Goal: Transaction & Acquisition: Purchase product/service

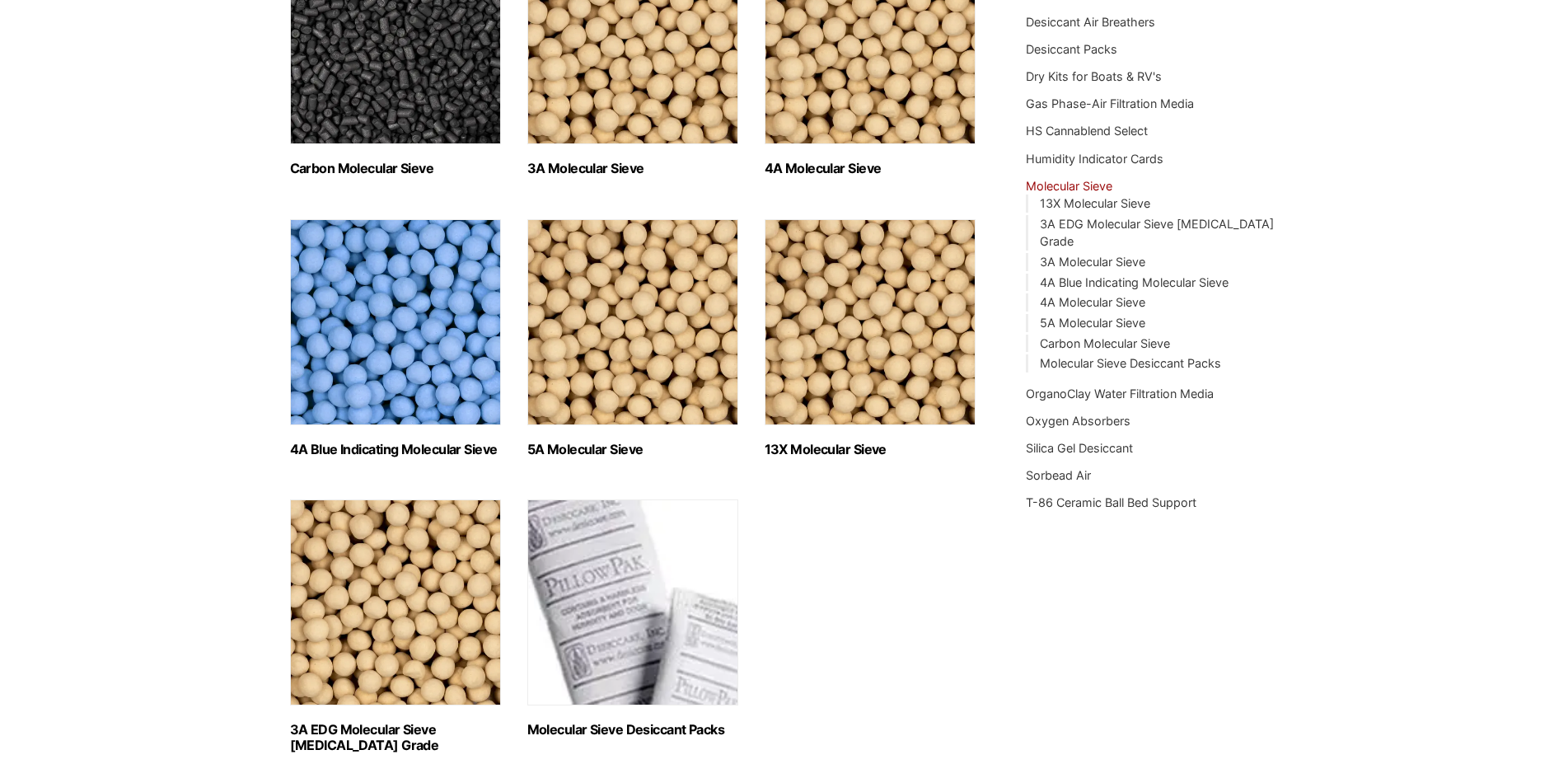
scroll to position [336, 0]
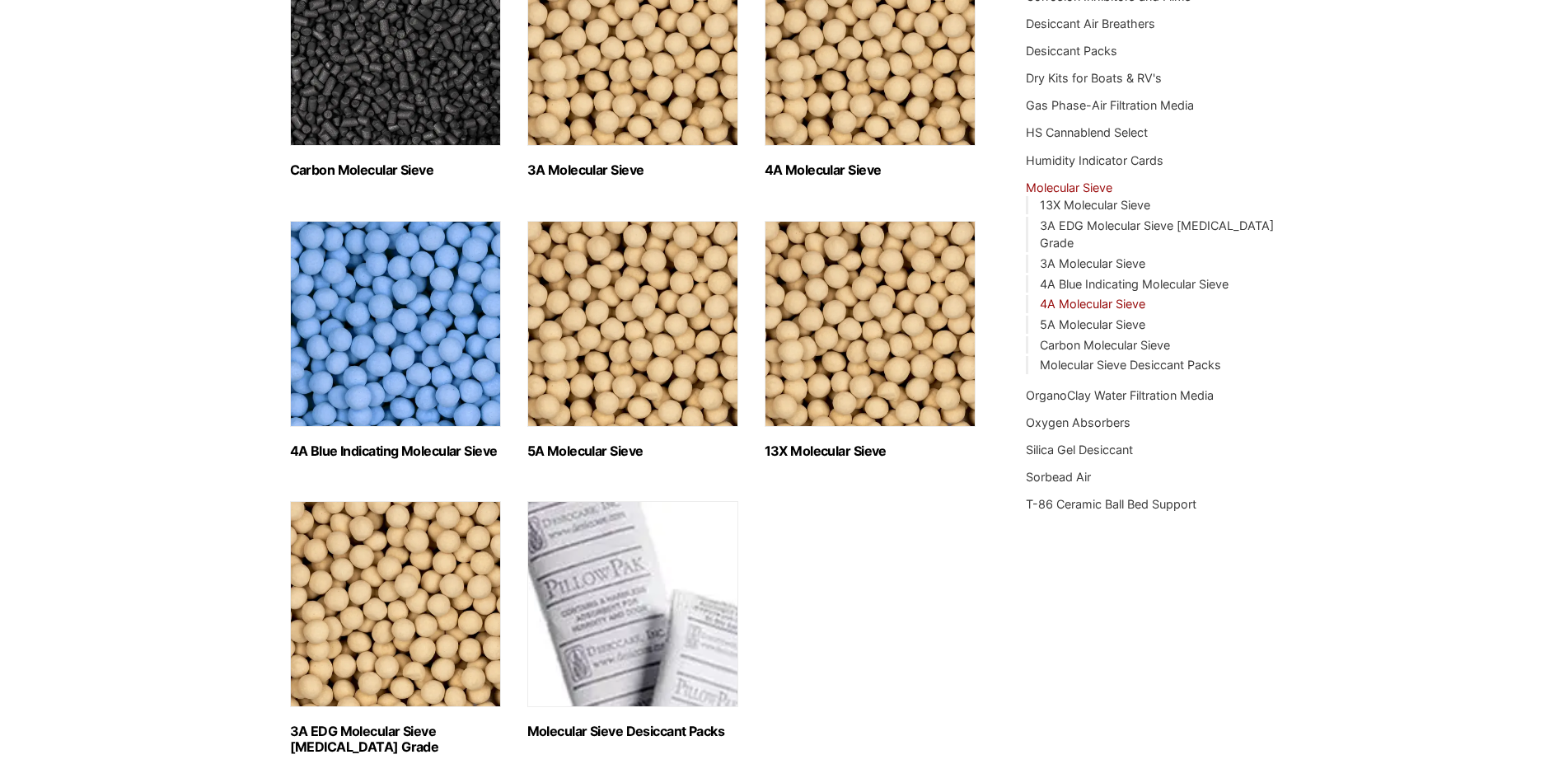
click at [1080, 296] on link "4A Molecular Sieve" at bounding box center [1093, 303] width 106 height 14
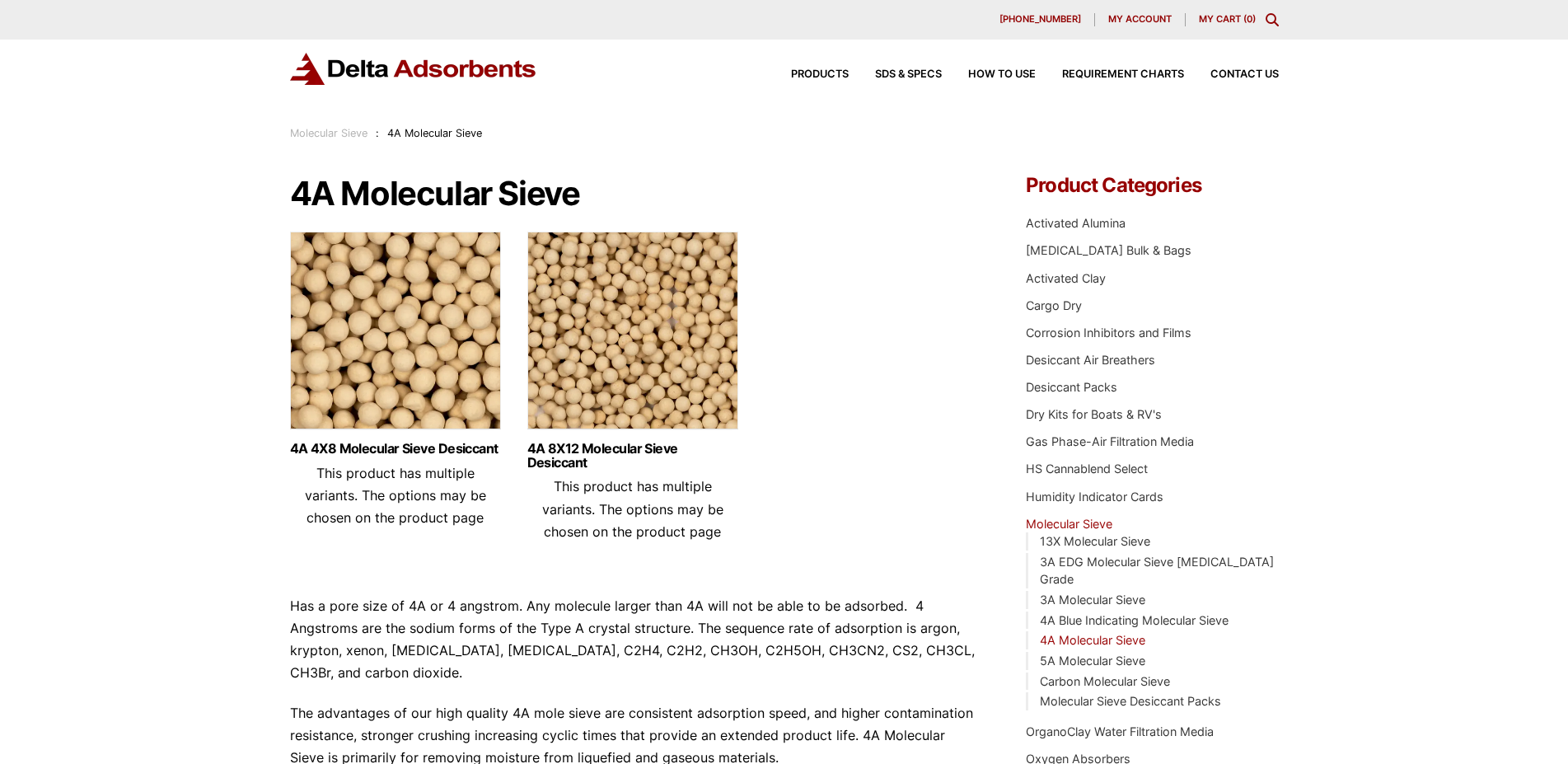
click at [390, 393] on img at bounding box center [395, 335] width 211 height 206
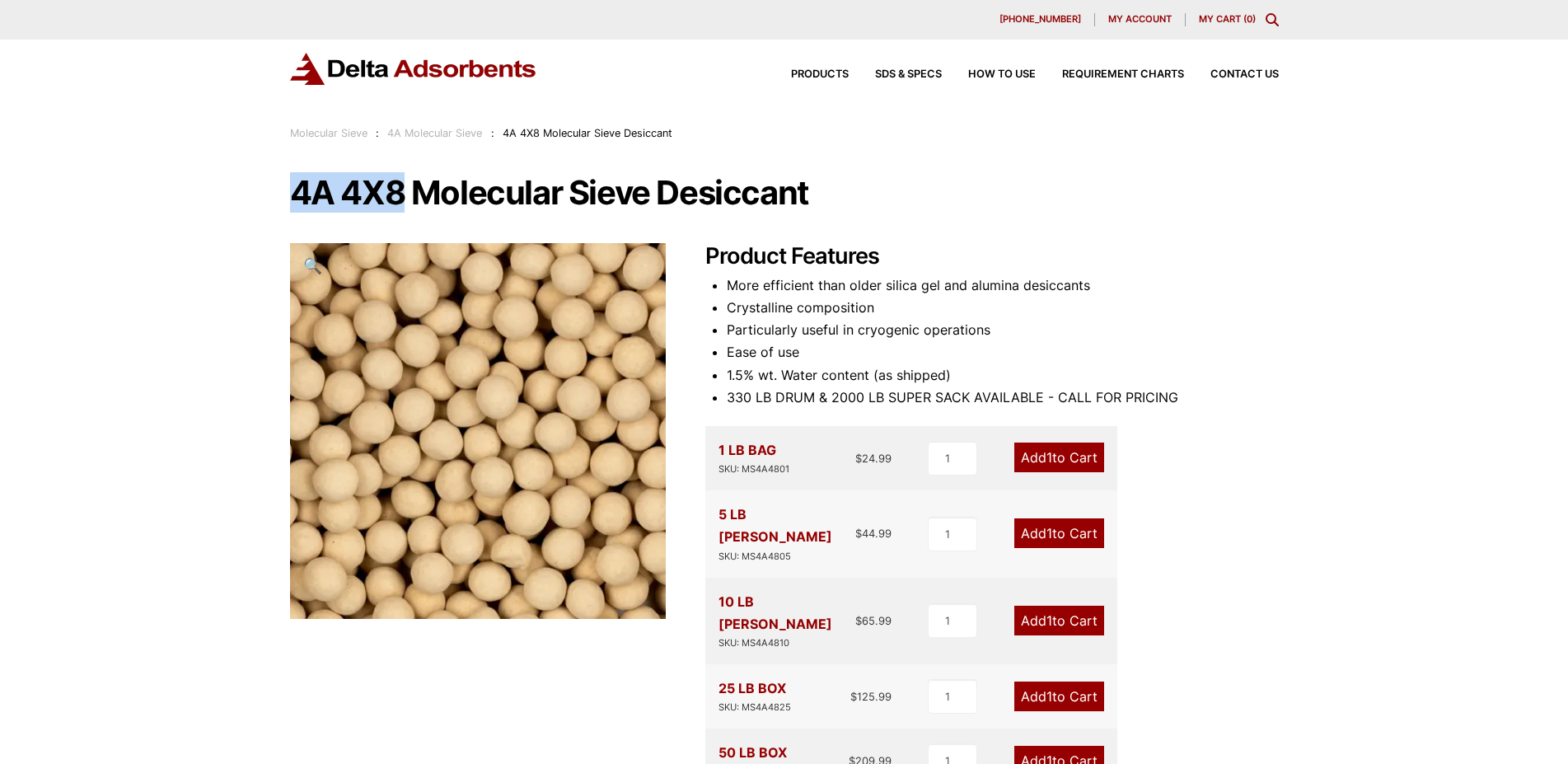
drag, startPoint x: 295, startPoint y: 192, endPoint x: 403, endPoint y: 181, distance: 108.6
click at [403, 181] on h1 "4A 4X8 Molecular Sieve Desiccant" at bounding box center [784, 192] width 989 height 34
copy h1 "4A 4X8"
